Goal: Task Accomplishment & Management: Manage account settings

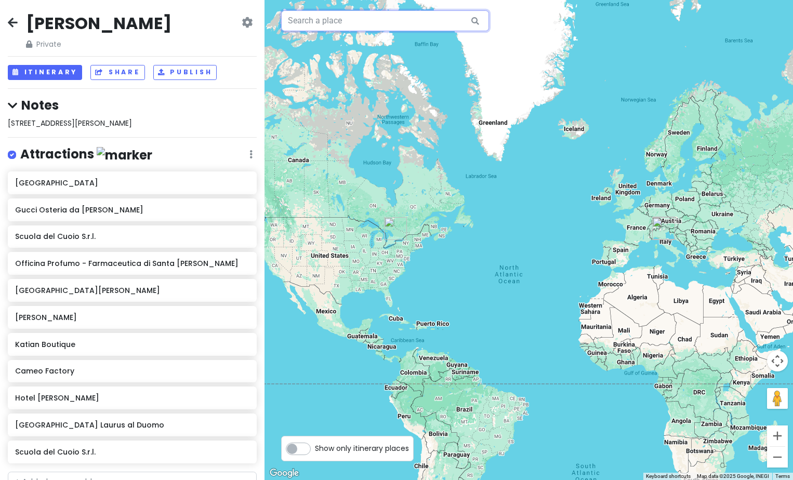
click at [341, 21] on input "text" at bounding box center [385, 20] width 208 height 21
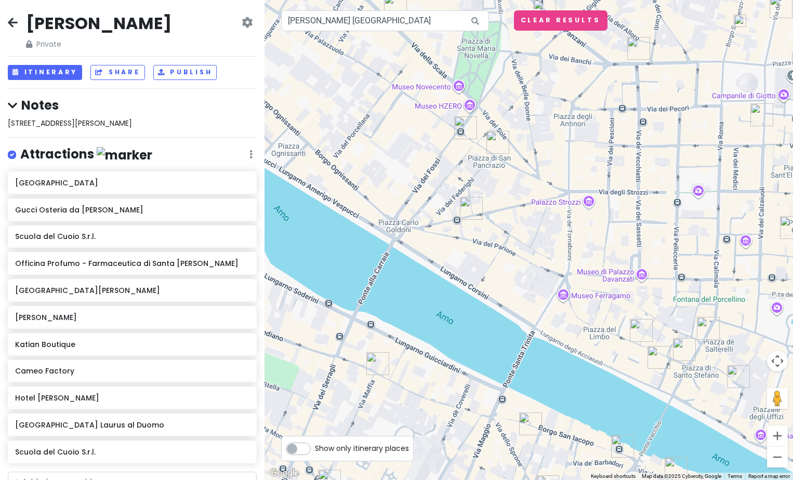
drag, startPoint x: 522, startPoint y: 255, endPoint x: 665, endPoint y: 254, distance: 143.0
click at [657, 142] on div at bounding box center [529, 240] width 529 height 480
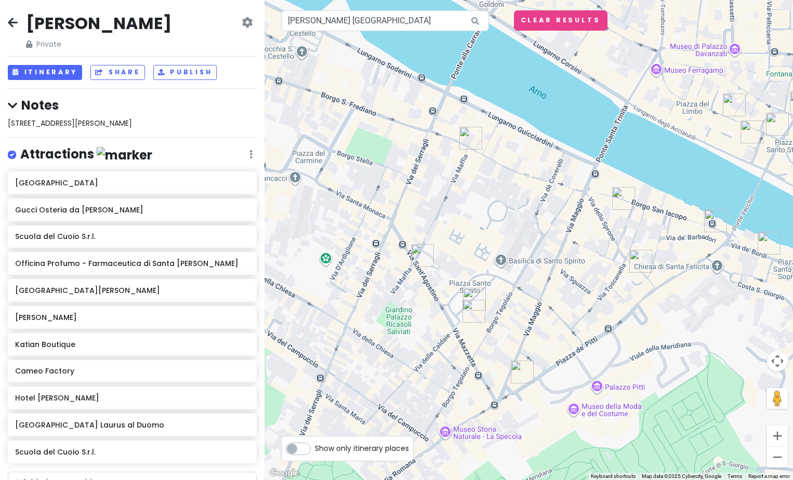
drag, startPoint x: 661, startPoint y: 348, endPoint x: 756, endPoint y: 132, distance: 236.9
click at [755, 126] on img "The Fusion Bar & Restaurant" at bounding box center [752, 132] width 23 height 23
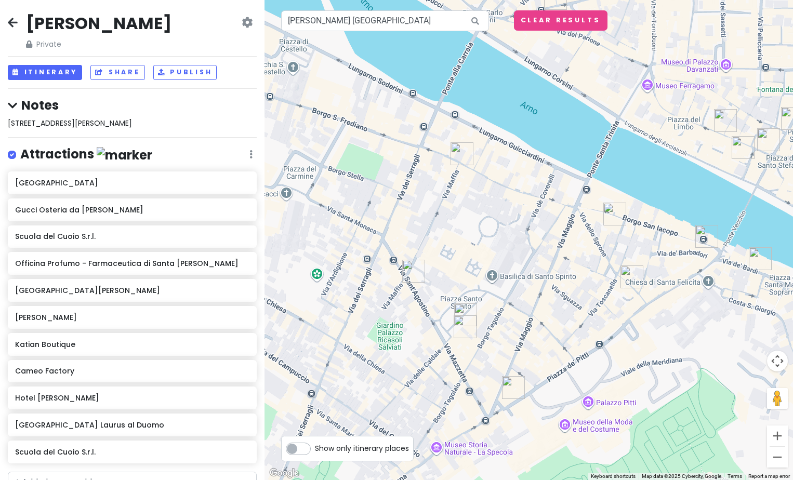
drag, startPoint x: 622, startPoint y: 292, endPoint x: 606, endPoint y: 289, distance: 16.4
click at [606, 289] on div at bounding box center [529, 240] width 529 height 480
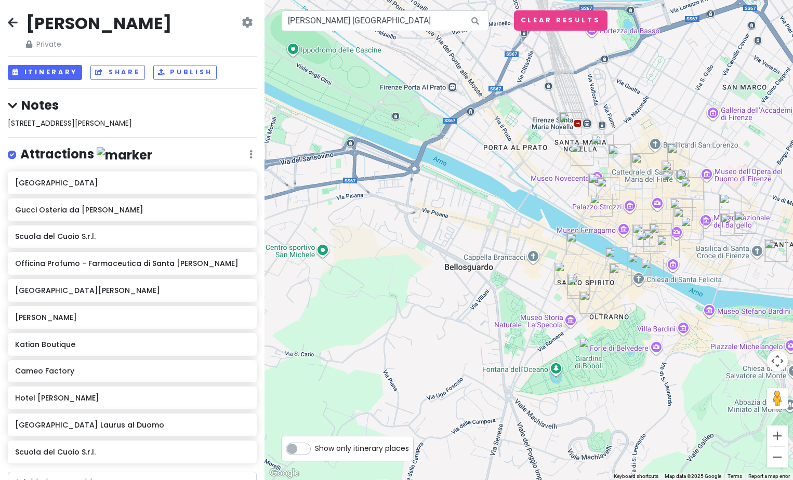
click at [474, 21] on icon at bounding box center [475, 20] width 23 height 21
click at [451, 20] on input "[PERSON_NAME] [GEOGRAPHIC_DATA]" at bounding box center [385, 20] width 208 height 21
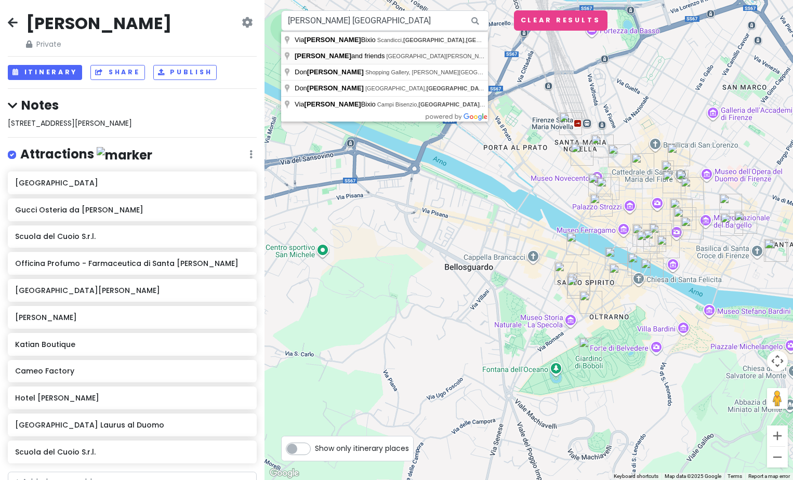
type input "[PERSON_NAME] and friends, [GEOGRAPHIC_DATA], [GEOGRAPHIC_DATA], [GEOGRAPHIC_DA…"
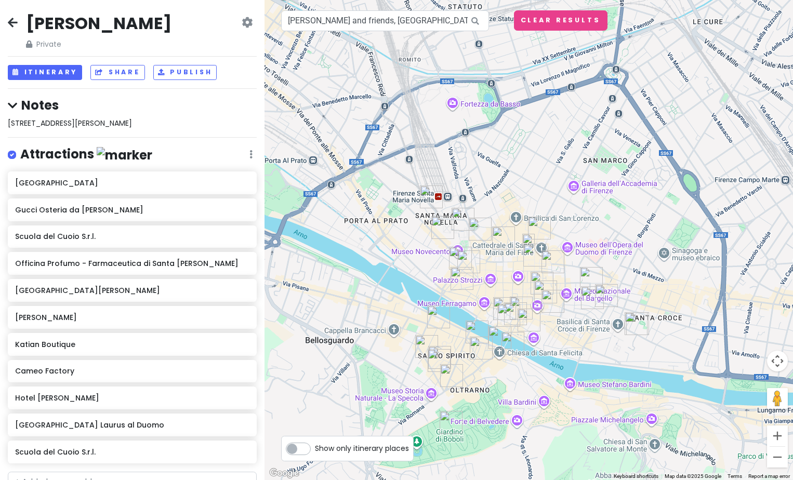
click at [529, 236] on img at bounding box center [528, 240] width 12 height 12
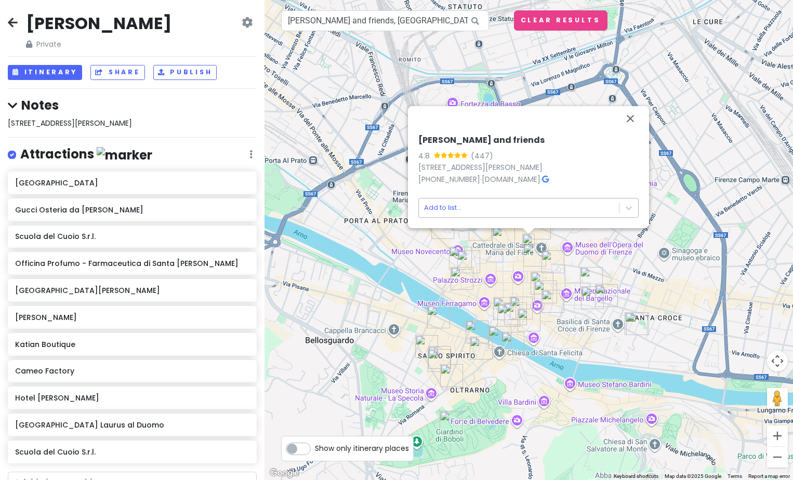
click at [524, 204] on body "[PERSON_NAME] Trip Private Change Dates Make a Copy Delete Trip Give Feedback 💡…" at bounding box center [396, 240] width 793 height 480
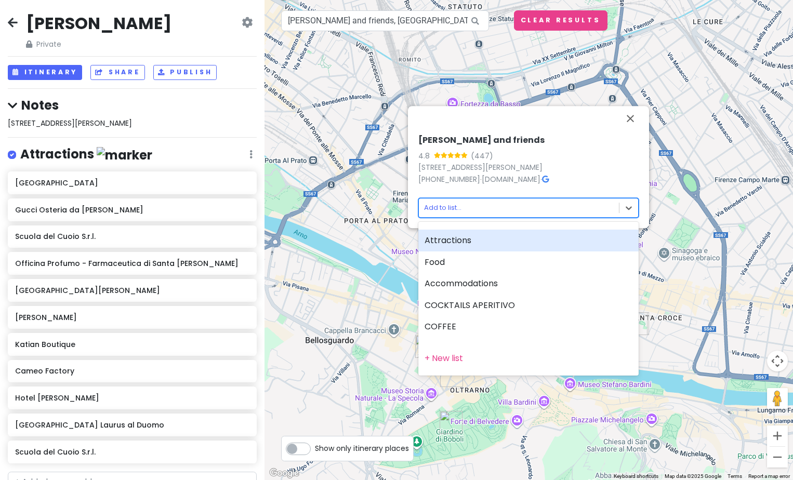
click at [523, 204] on div at bounding box center [396, 240] width 793 height 480
click at [523, 204] on body "[PERSON_NAME] Trip Private Change Dates Make a Copy Delete Trip Give Feedback 💡…" at bounding box center [396, 240] width 793 height 480
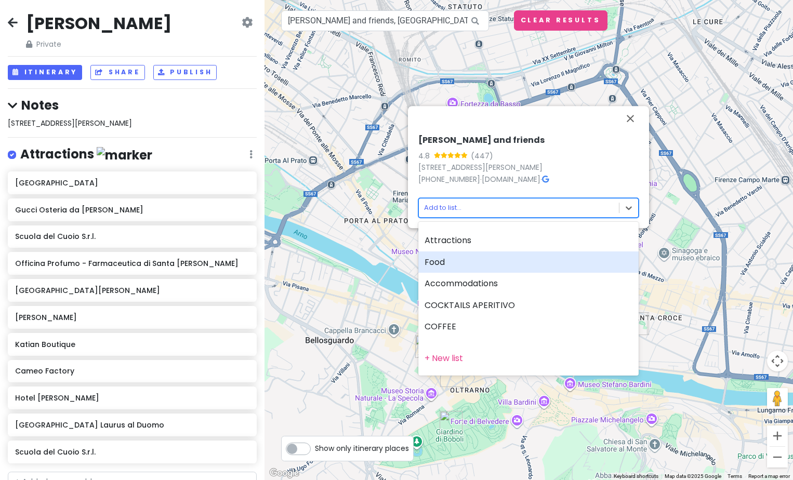
click at [500, 256] on div "Food" at bounding box center [528, 263] width 220 height 22
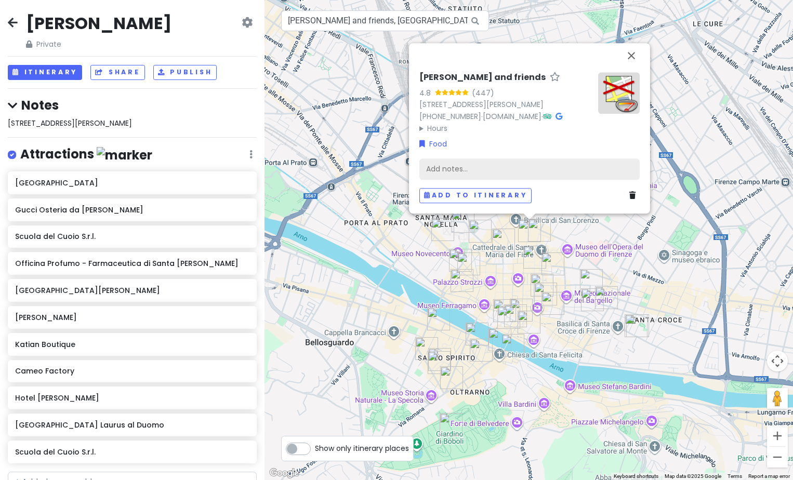
click at [464, 167] on div "Add notes..." at bounding box center [529, 170] width 220 height 22
click at [464, 166] on div "Add notes..." at bounding box center [529, 170] width 220 height 22
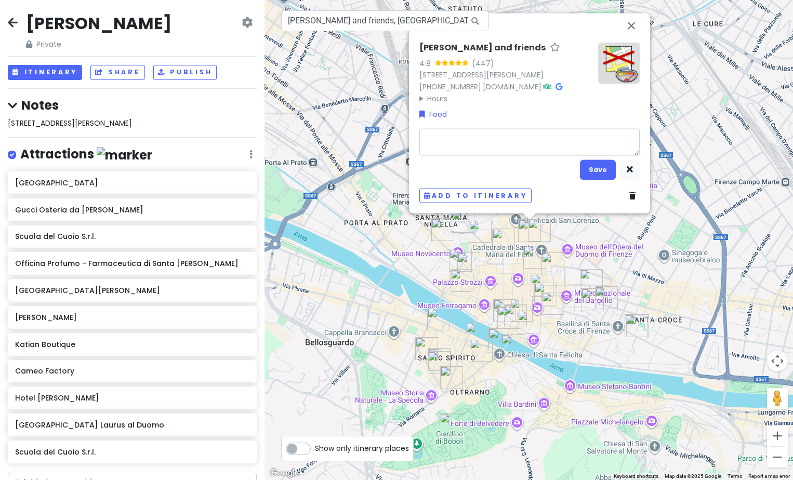
type textarea "x"
type textarea "c"
type textarea "x"
type textarea "ch"
type textarea "x"
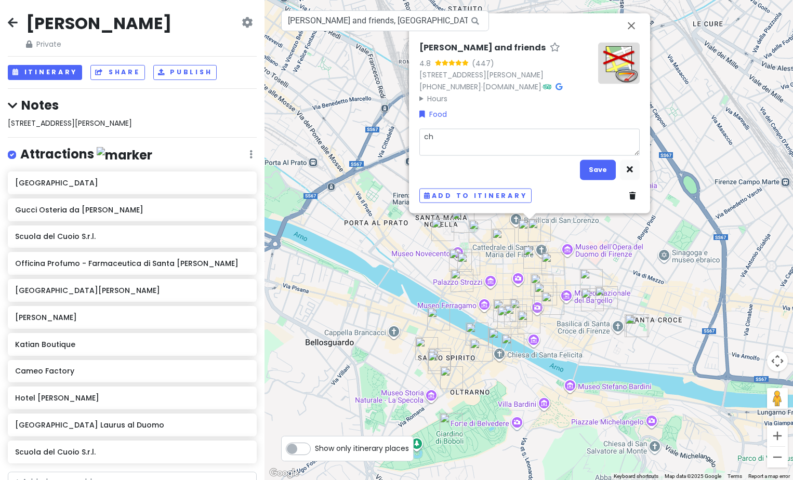
type textarea "cho"
type textarea "x"
type textarea "choc"
type textarea "x"
type textarea "choco"
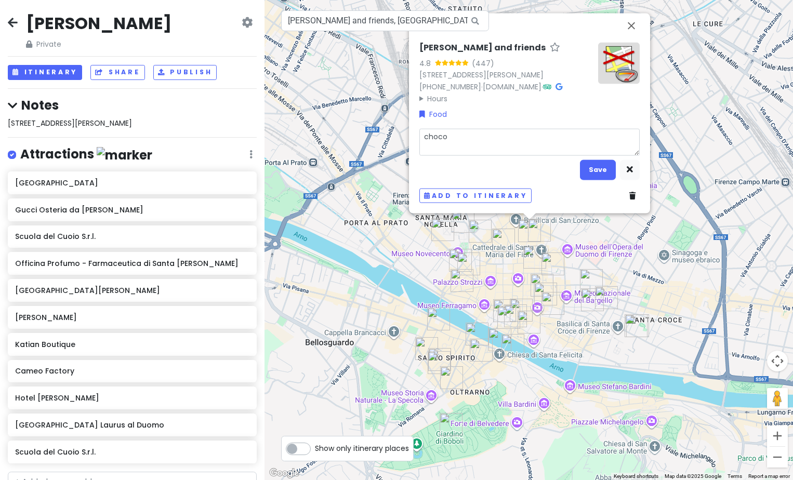
type textarea "x"
type textarea "chocol"
type textarea "x"
type textarea "chocola"
type textarea "x"
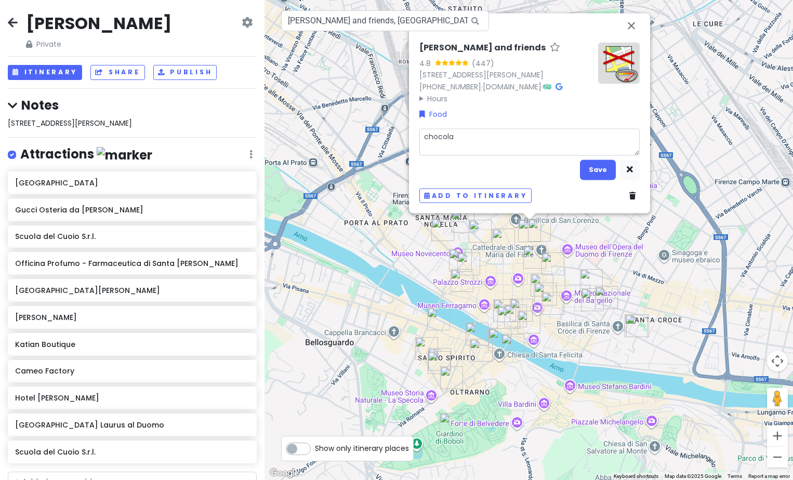
type textarea "chocolat"
type textarea "x"
type textarea "chocolate"
type textarea "x"
type textarea "chocolate"
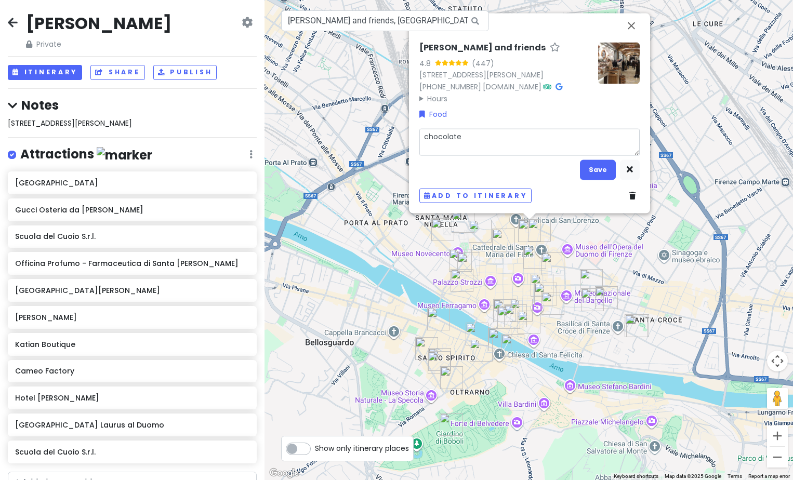
type textarea "x"
type textarea "chocolate s"
type textarea "x"
type textarea "chocolate sh"
type textarea "x"
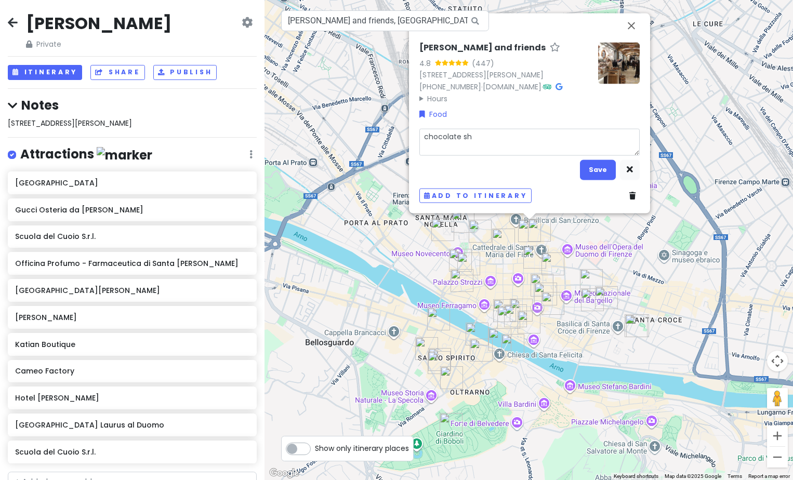
type textarea "chocolate sho"
type textarea "x"
type textarea "chocolate shop"
type textarea "x"
type textarea "chocolate shop"
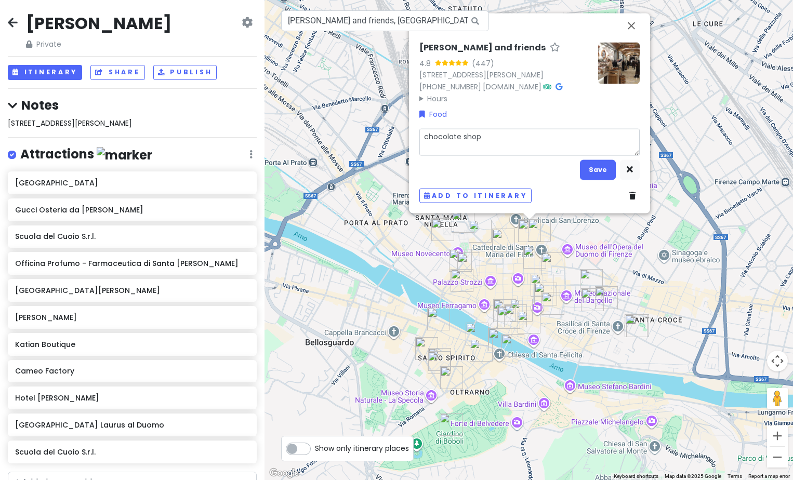
type textarea "x"
type textarea "chocolate shop f"
type textarea "x"
type textarea "chocolate shop fo"
type textarea "x"
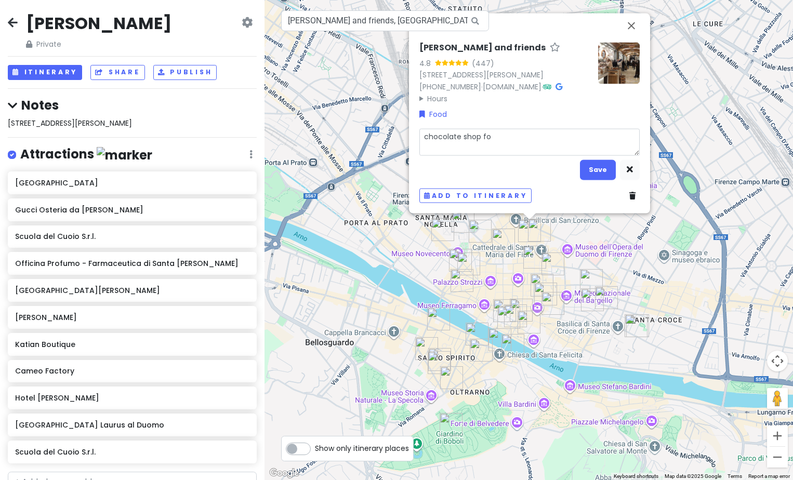
type textarea "chocolate shop foo"
type textarea "x"
type textarea "chocolate shop food"
type textarea "x"
type textarea "chocolate shop foodi"
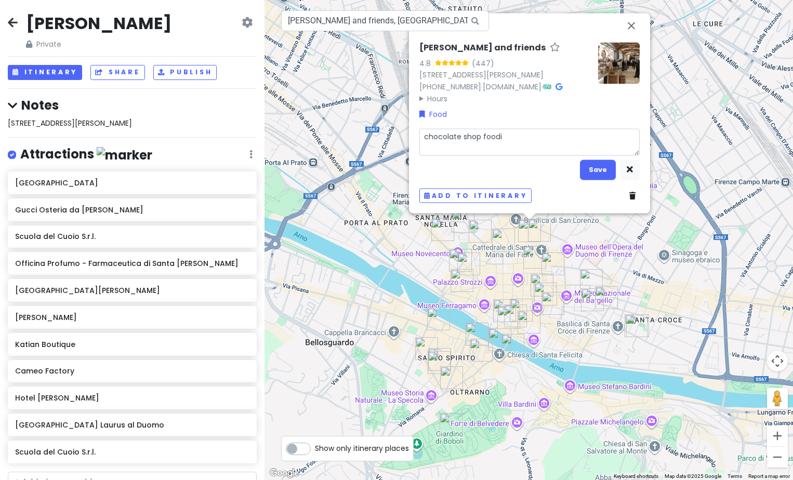
type textarea "x"
type textarea "chocolate shop foodie"
type textarea "x"
type textarea "chocolate shop foodie"
type textarea "x"
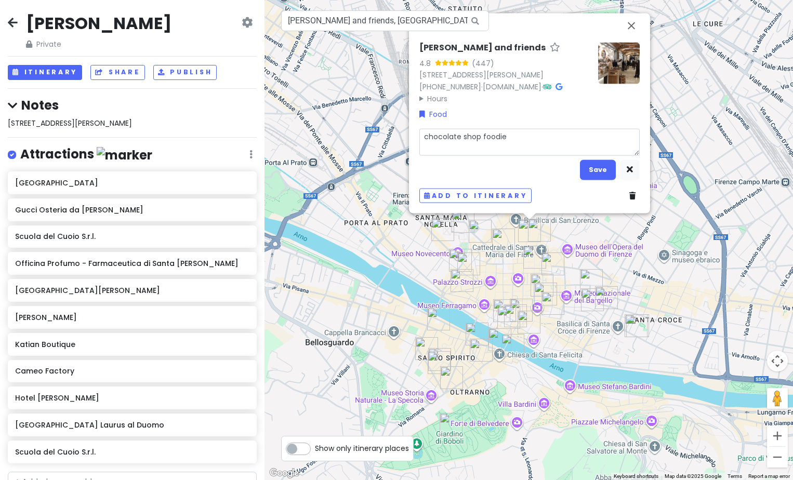
type textarea "chocolate shop foodie s"
type textarea "x"
type textarea "chocolate shop foodie st"
type textarea "x"
type textarea "chocolate shop foodie sto"
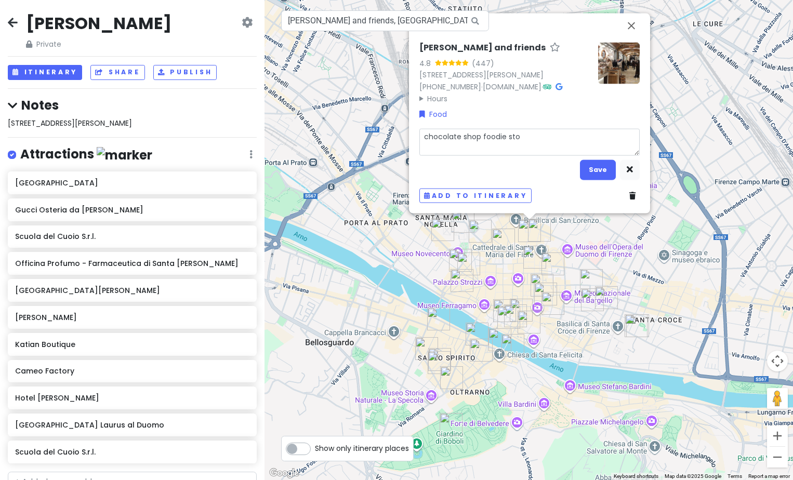
type textarea "x"
type textarea "chocolate shop foodie stor"
type textarea "x"
type textarea "chocolate shop foodie store"
type textarea "x"
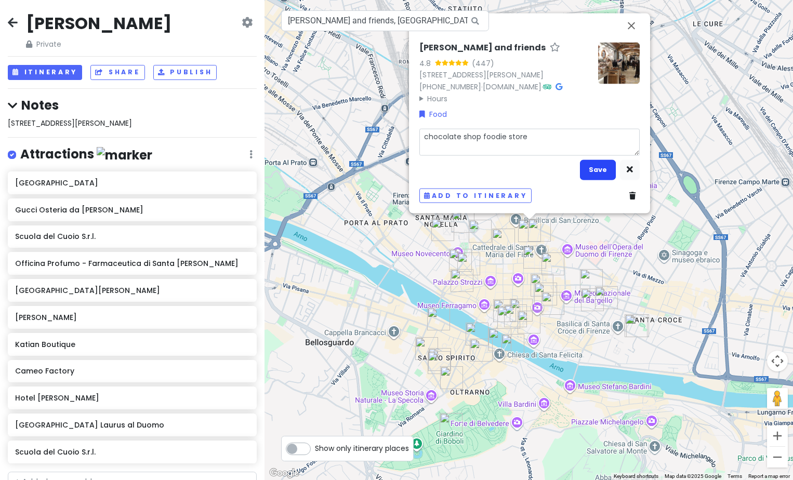
type textarea "chocolate shop foodie store"
click at [604, 169] on button "Save" at bounding box center [598, 170] width 36 height 20
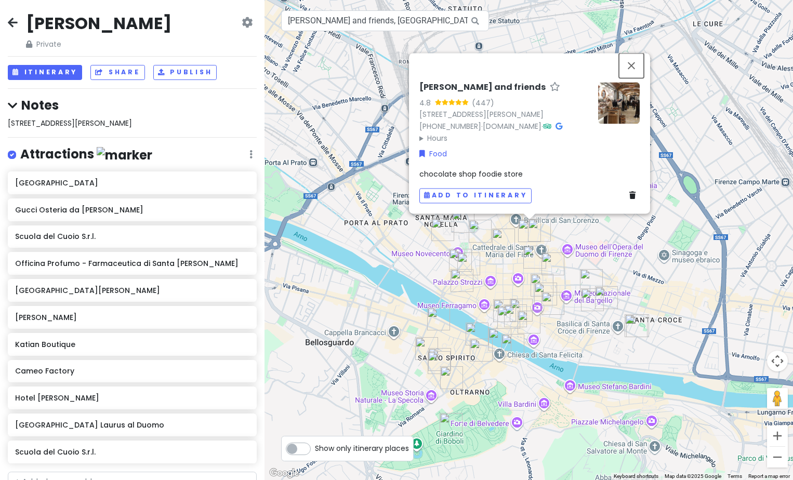
click at [632, 55] on button "Close" at bounding box center [631, 65] width 25 height 25
